Goal: Find specific page/section

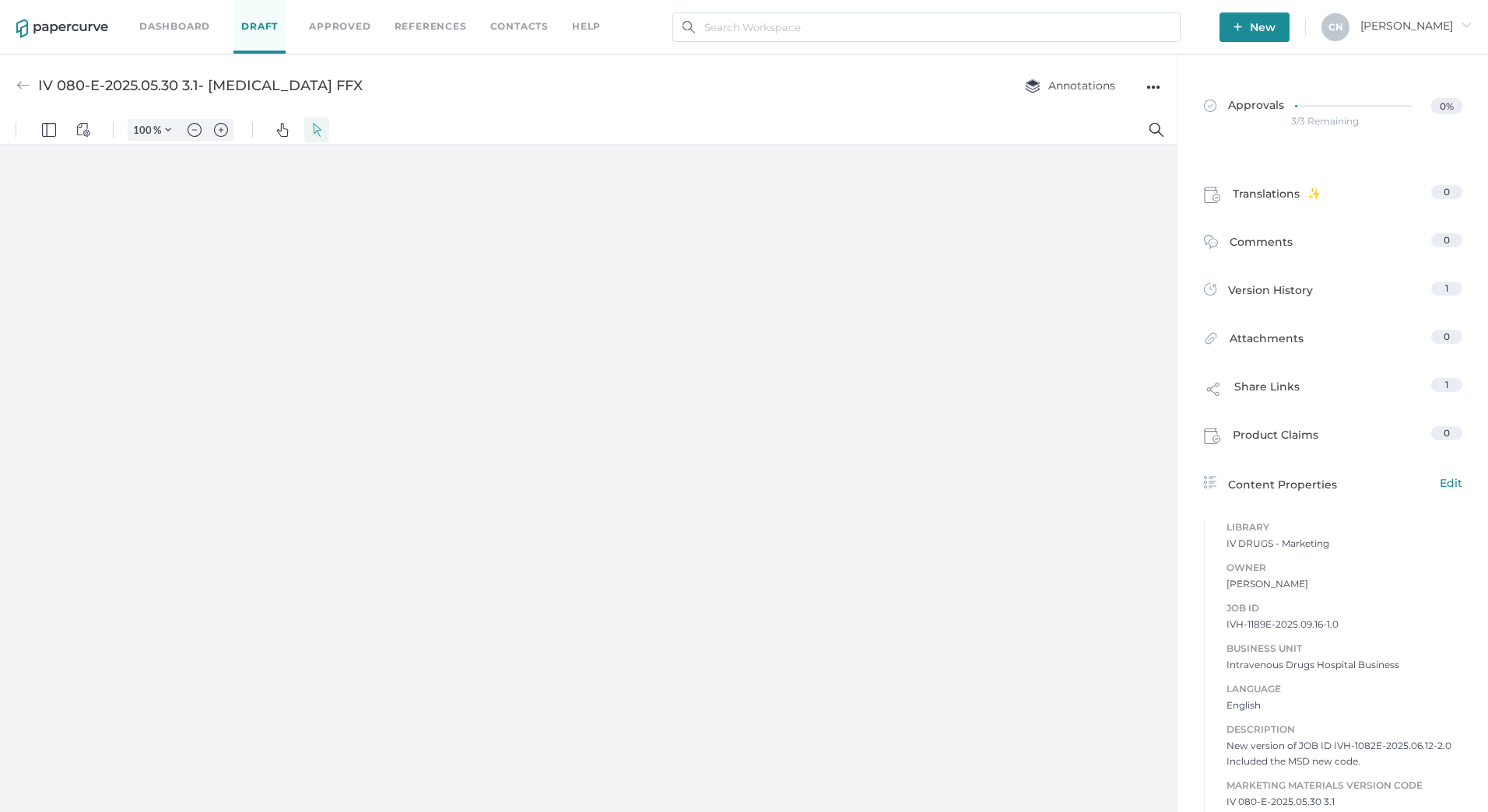
type input "133"
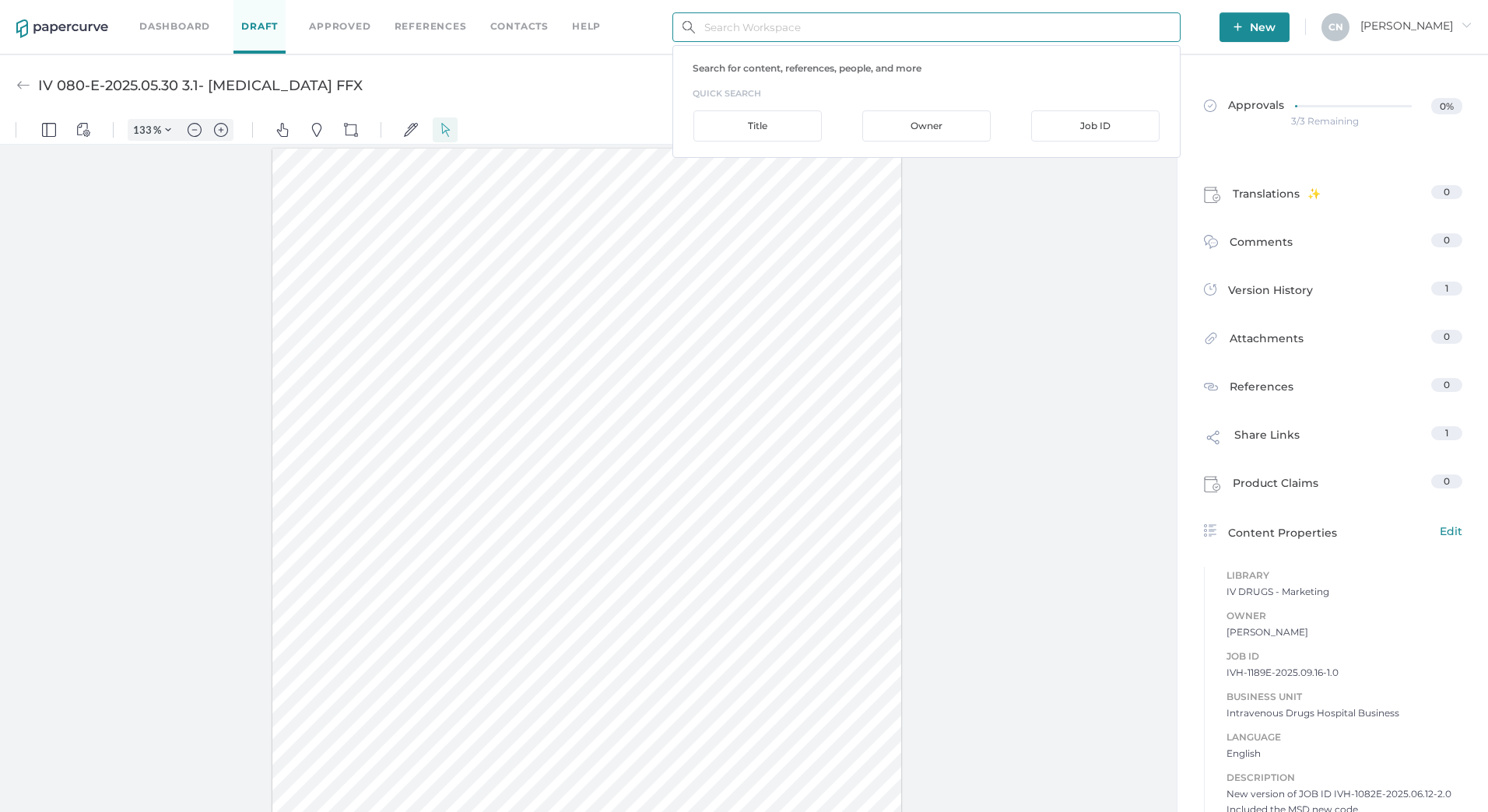
click at [876, 32] on input "text" at bounding box center [926, 27] width 509 height 30
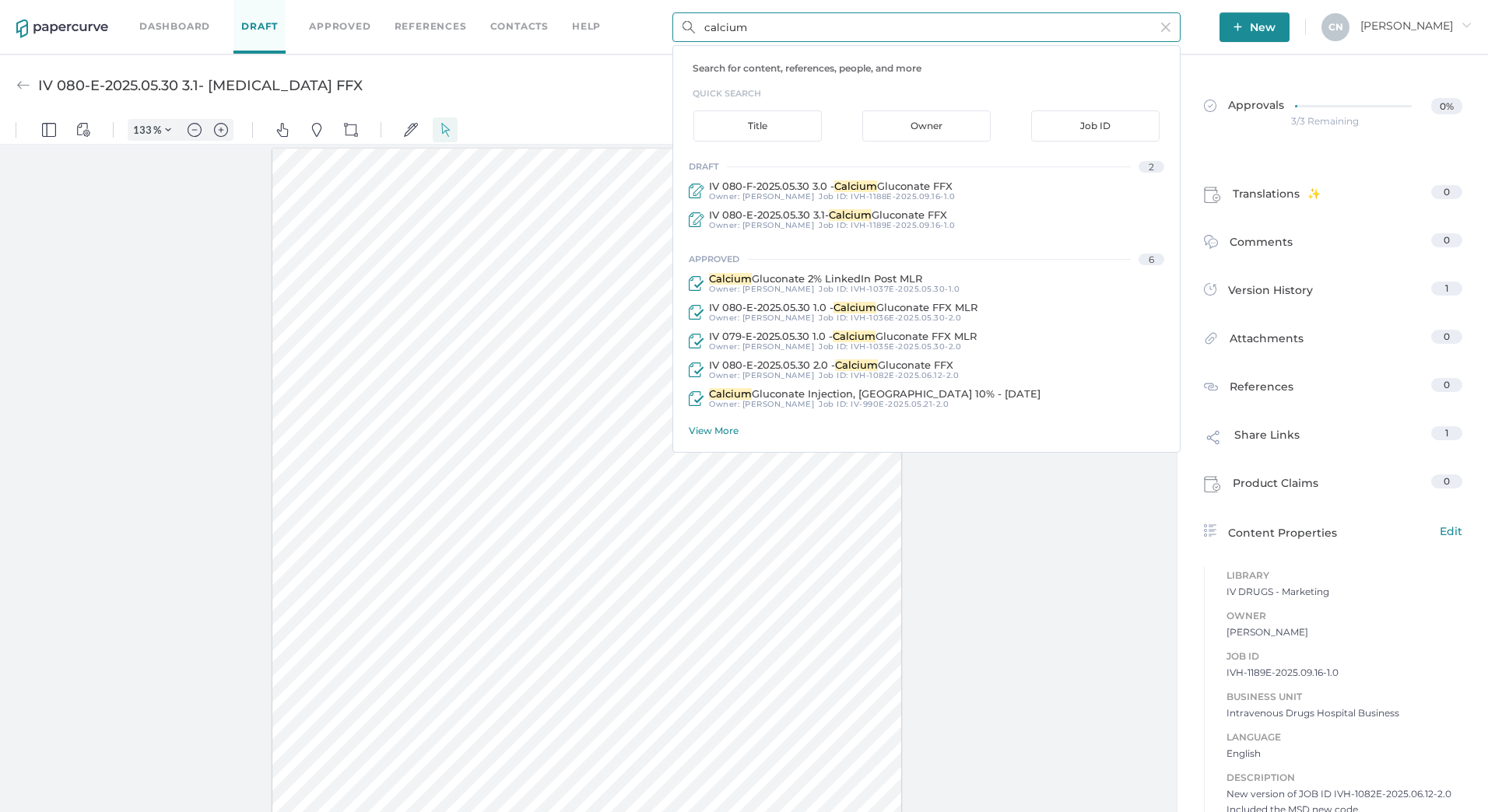
type input "calcium"
click at [707, 432] on div "View More" at bounding box center [934, 430] width 491 height 11
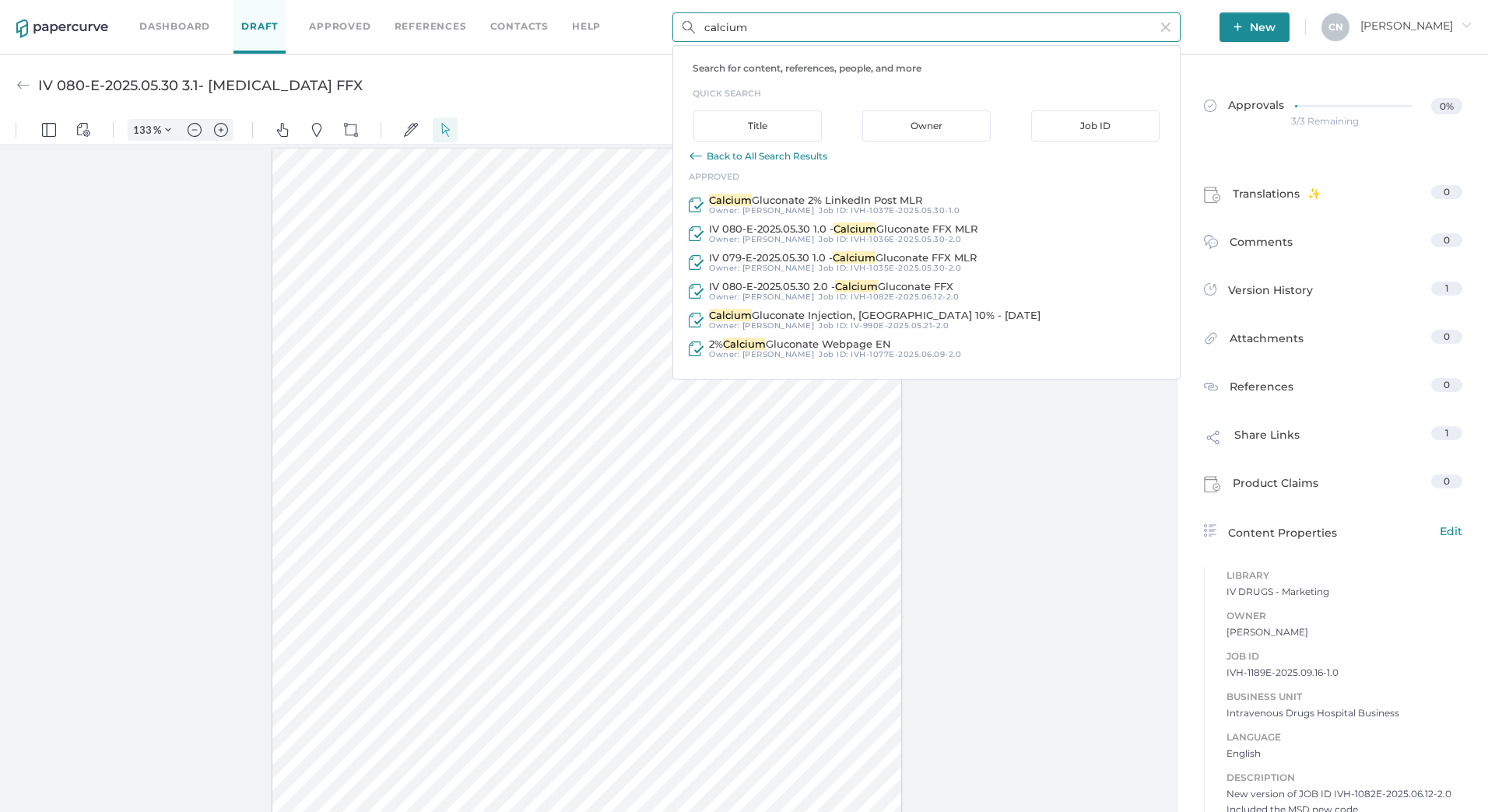
click at [711, 158] on div "Back to All Search Results" at bounding box center [767, 156] width 121 height 11
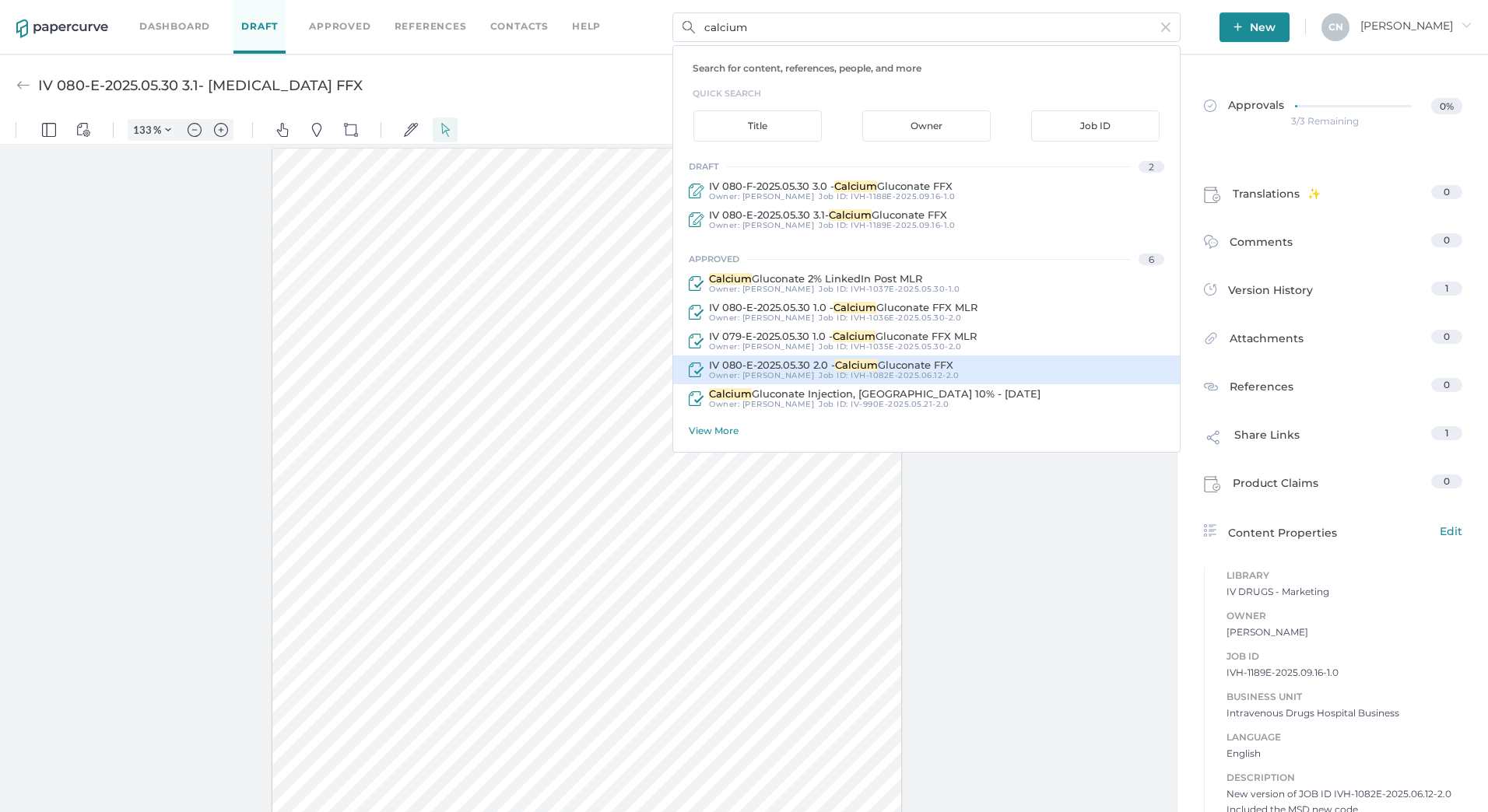
click at [826, 371] on div "Job ID : IVH-1082E-2025.06.12-2.0" at bounding box center [888, 376] width 140 height 9
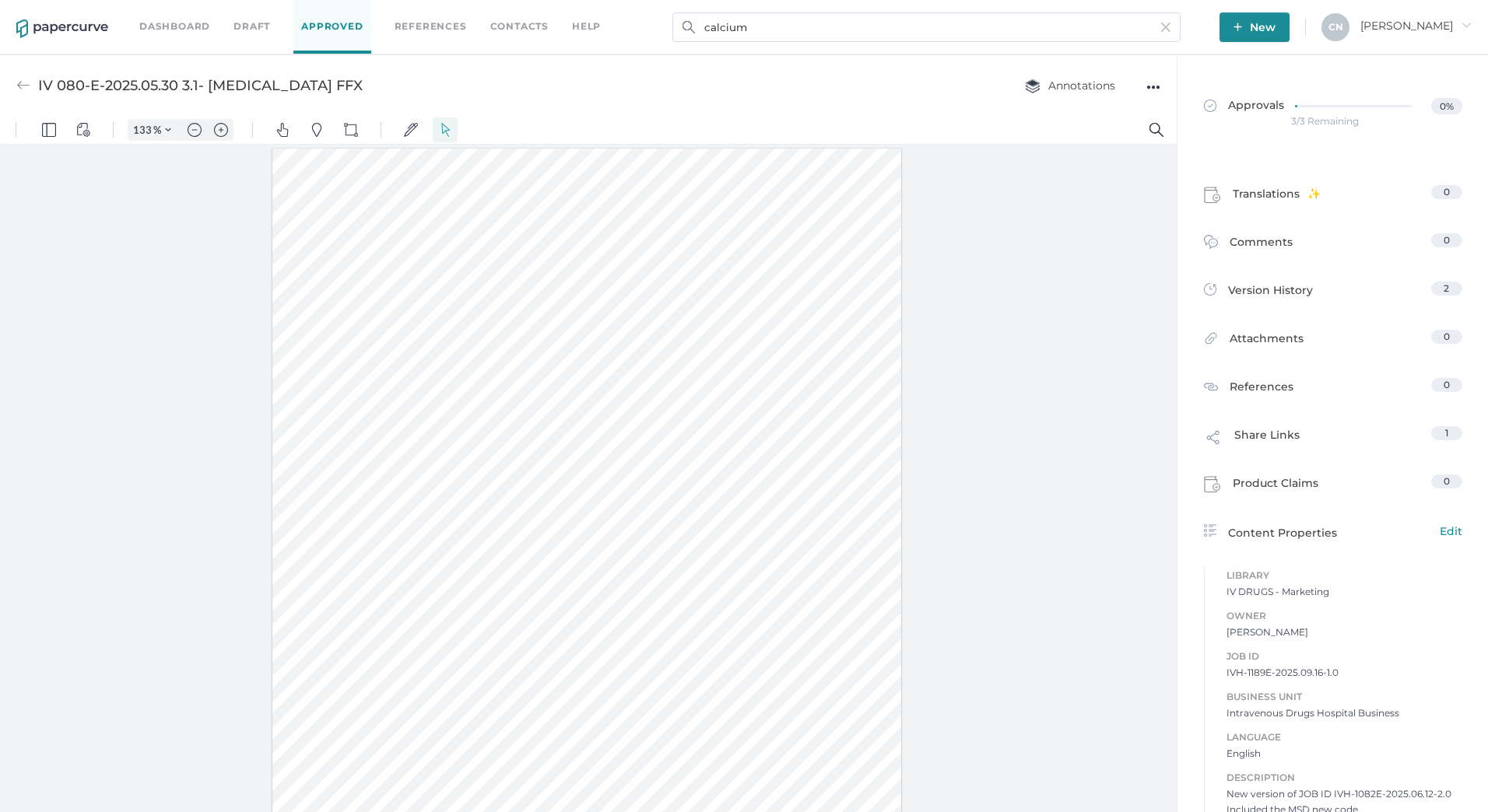
type input "IV 080-E-2025.05.30 2.0 - [MEDICAL_DATA] FFX"
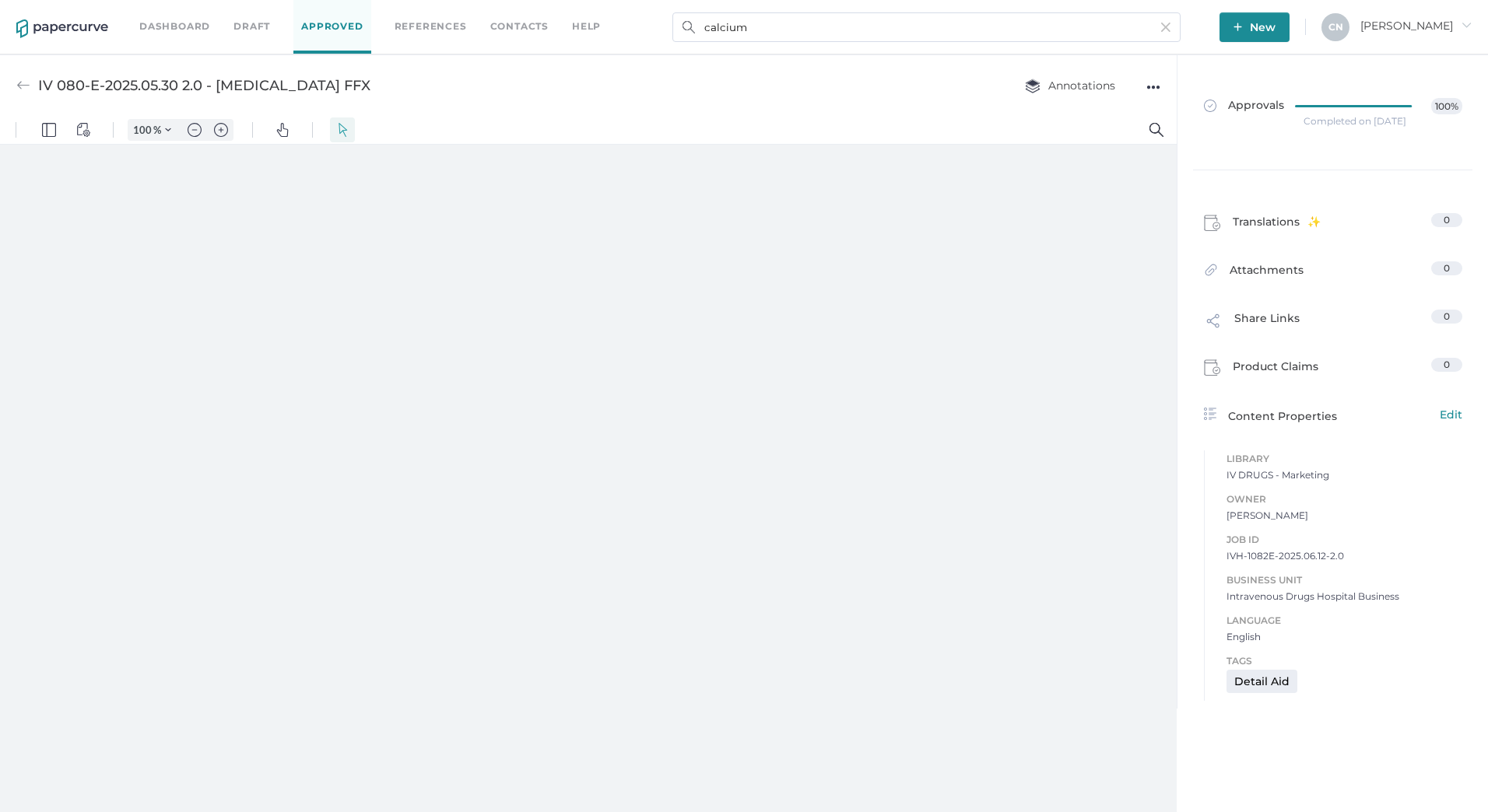
type input "133"
drag, startPoint x: 395, startPoint y: 85, endPoint x: 38, endPoint y: 80, distance: 357.0
click at [38, 80] on div "IV 080-E-2025.05.30 2.0 - [MEDICAL_DATA] FFX Annotations ●●●" at bounding box center [588, 85] width 1177 height 62
copy div "IV 080-E-2025.05.30 2.0 - [MEDICAL_DATA] FFX"
